Goal: Navigation & Orientation: Understand site structure

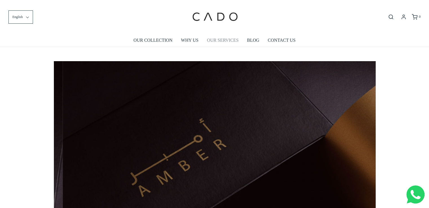
scroll to position [0, 322]
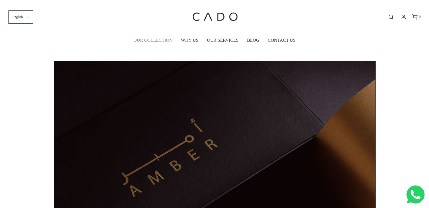
click at [160, 43] on link "OUR COLLECTION" at bounding box center [152, 40] width 39 height 13
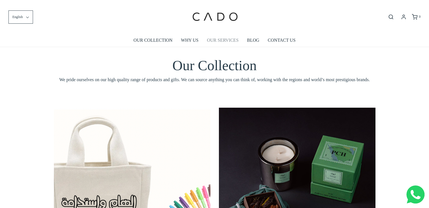
click at [217, 41] on link "OUR SERVICES" at bounding box center [223, 40] width 32 height 13
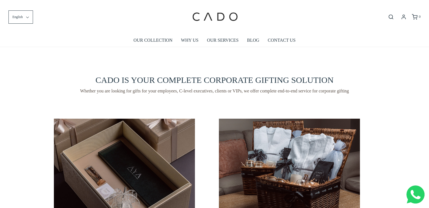
scroll to position [105, 0]
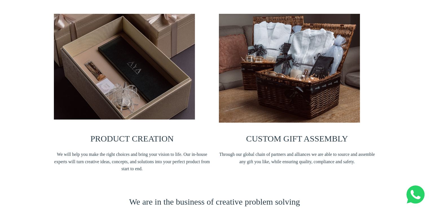
click at [199, 106] on div "PRODUCT CREATION We will help you make the right choices and bring your vision …" at bounding box center [132, 95] width 157 height 163
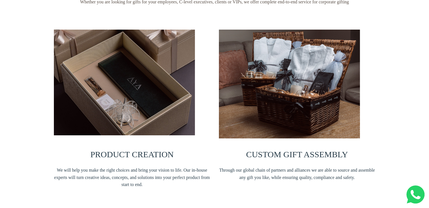
scroll to position [89, 0]
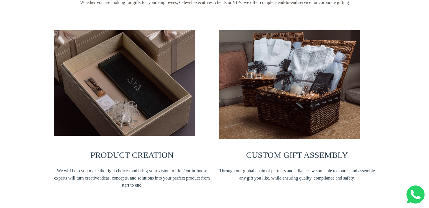
click at [106, 103] on img at bounding box center [124, 83] width 141 height 106
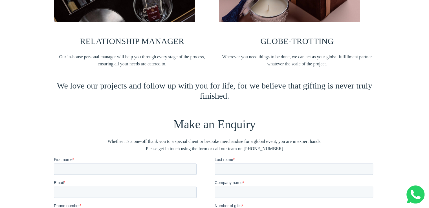
scroll to position [436, 0]
